Goal: Navigation & Orientation: Find specific page/section

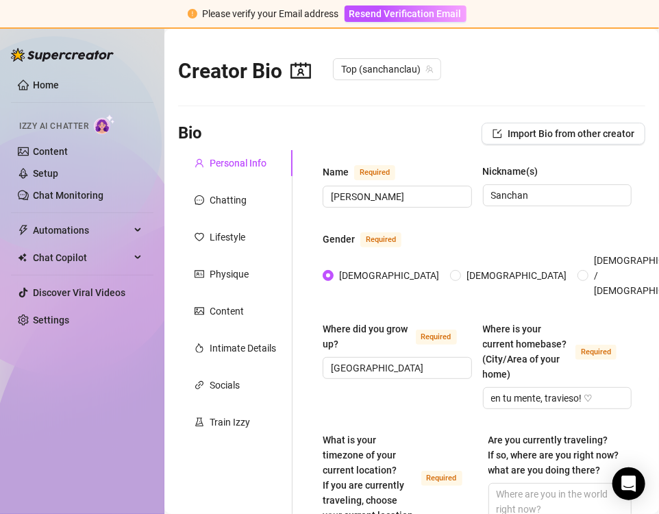
click at [41, 79] on link "Home" at bounding box center [46, 84] width 26 height 11
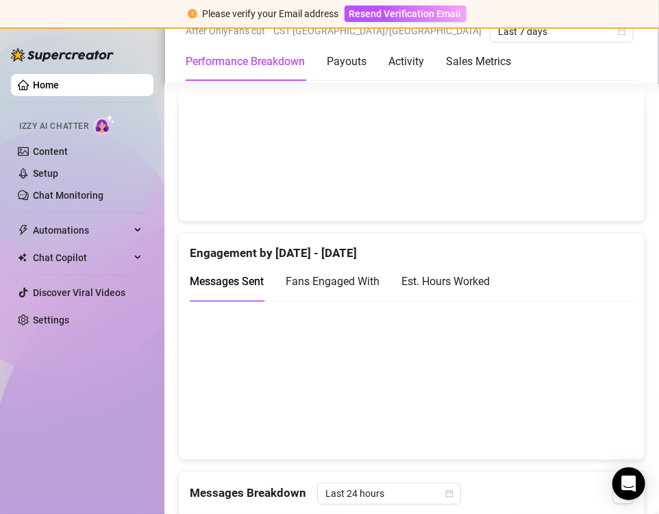
scroll to position [721, 0]
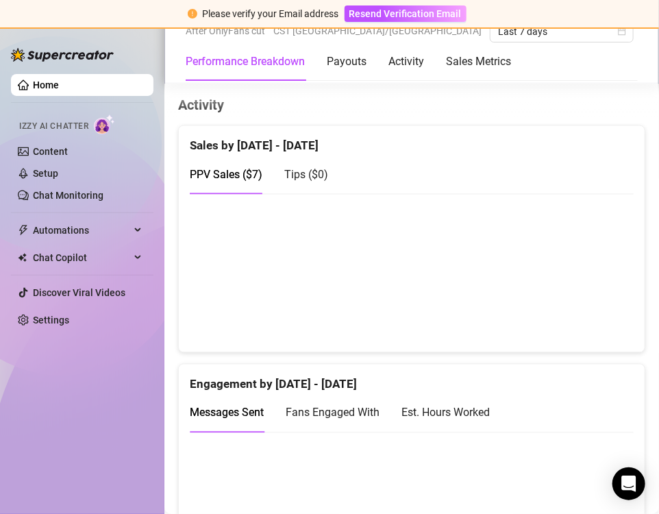
click at [467, 400] on div "Est. Hours Worked" at bounding box center [445, 412] width 88 height 39
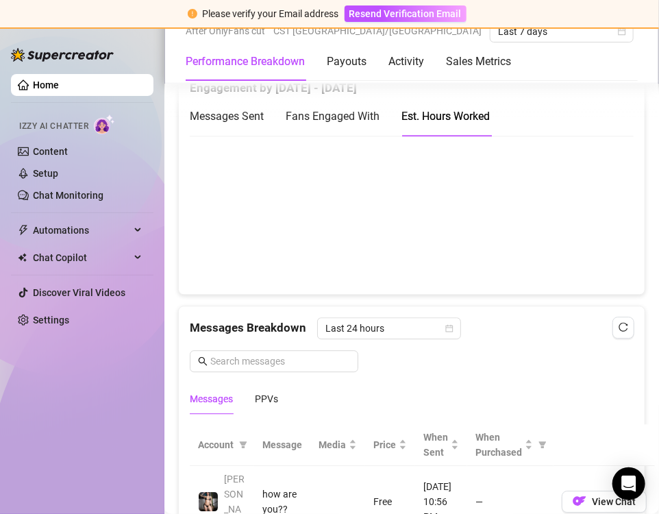
scroll to position [1019, 0]
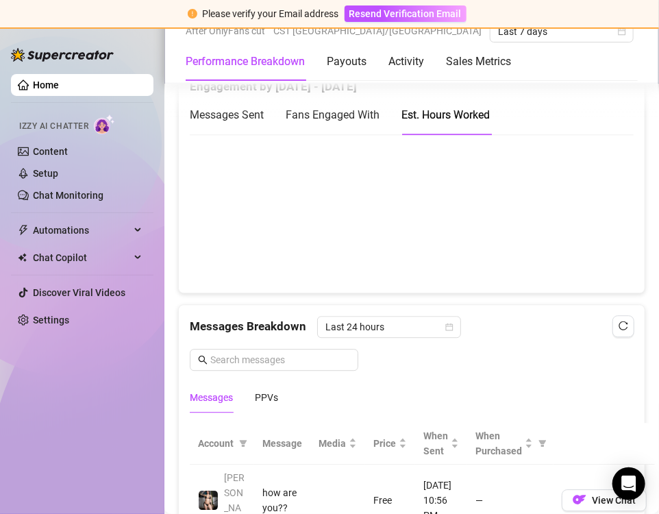
click at [487, 221] on canvas at bounding box center [406, 213] width 433 height 137
